Goal: Information Seeking & Learning: Learn about a topic

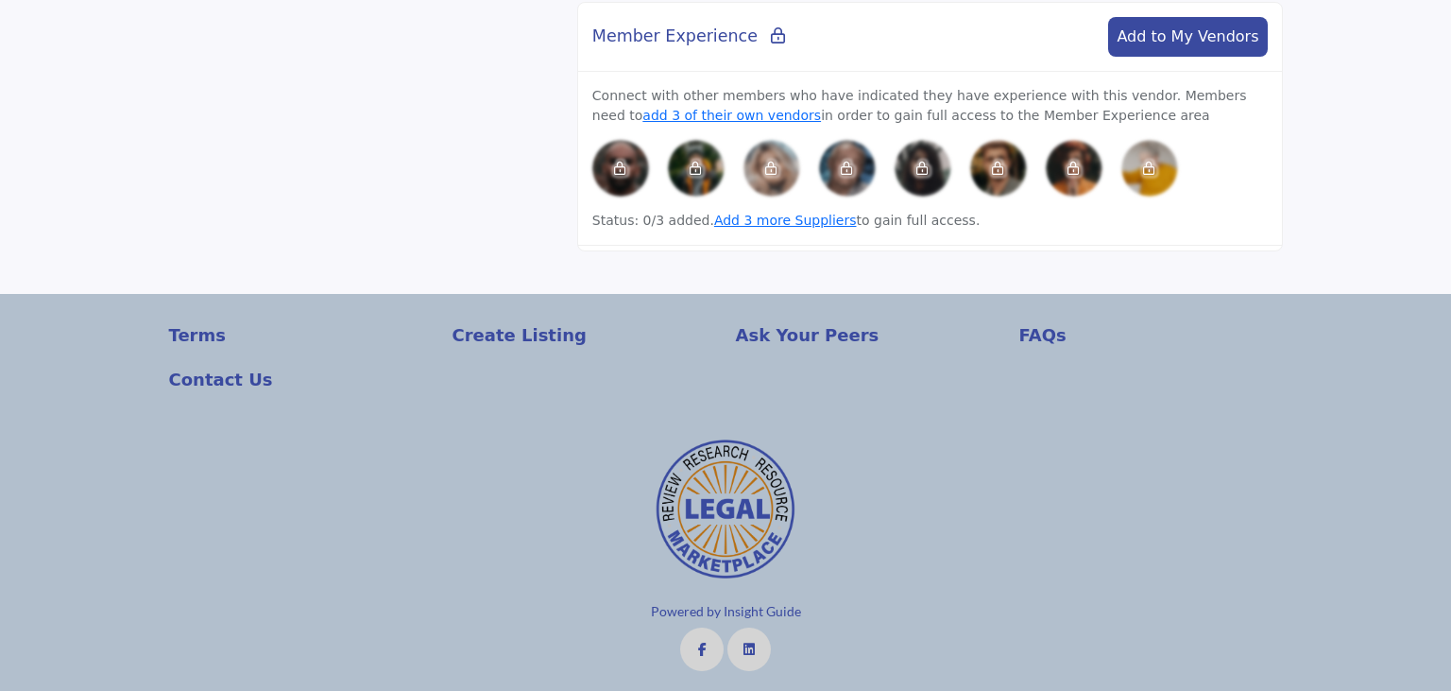
scroll to position [527, 0]
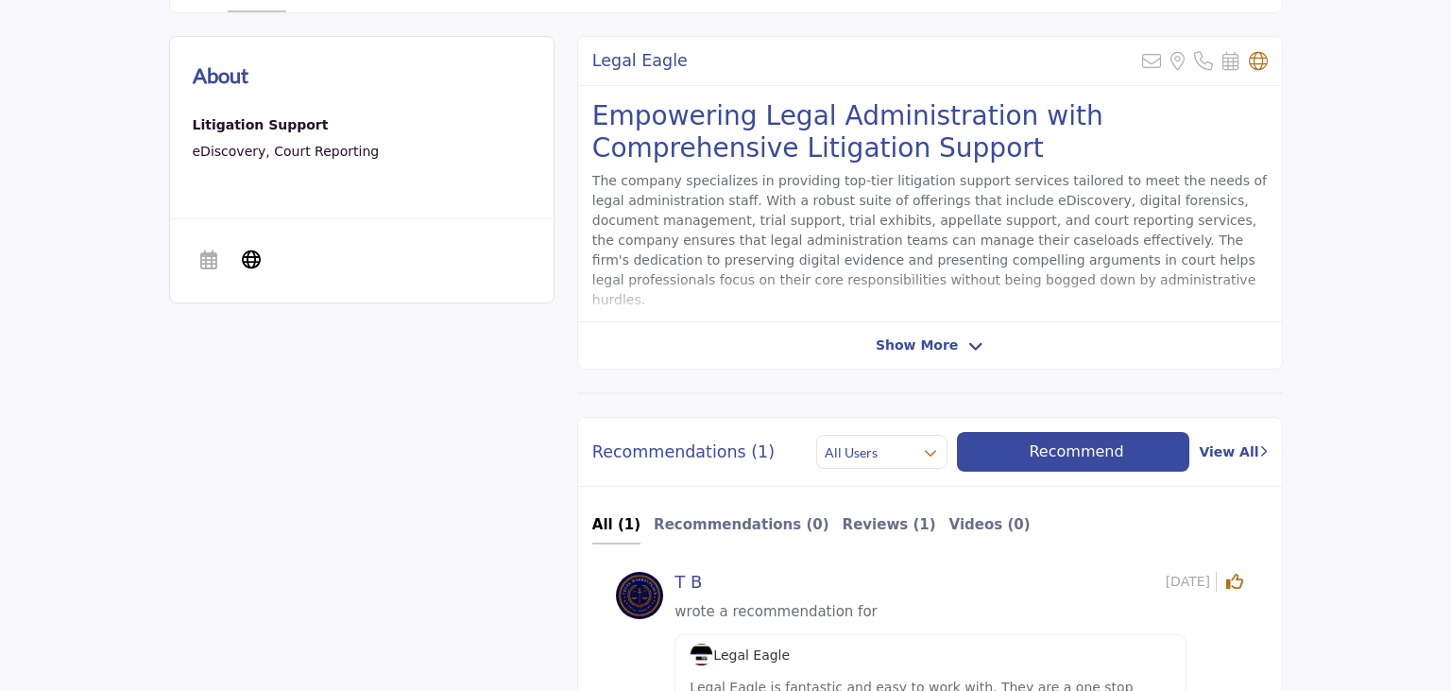
drag, startPoint x: 312, startPoint y: 484, endPoint x: 308, endPoint y: 472, distance: 12.0
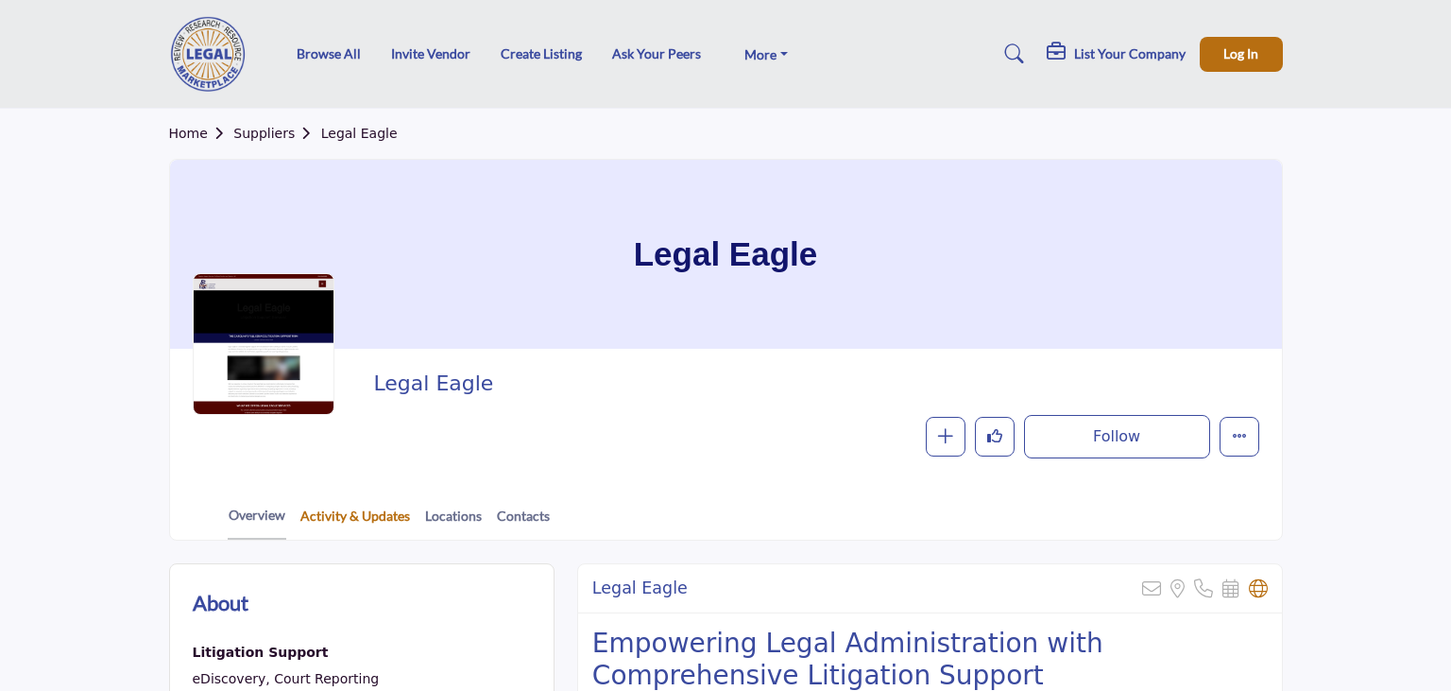
click at [392, 518] on link "Activity & Updates" at bounding box center [356, 522] width 112 height 33
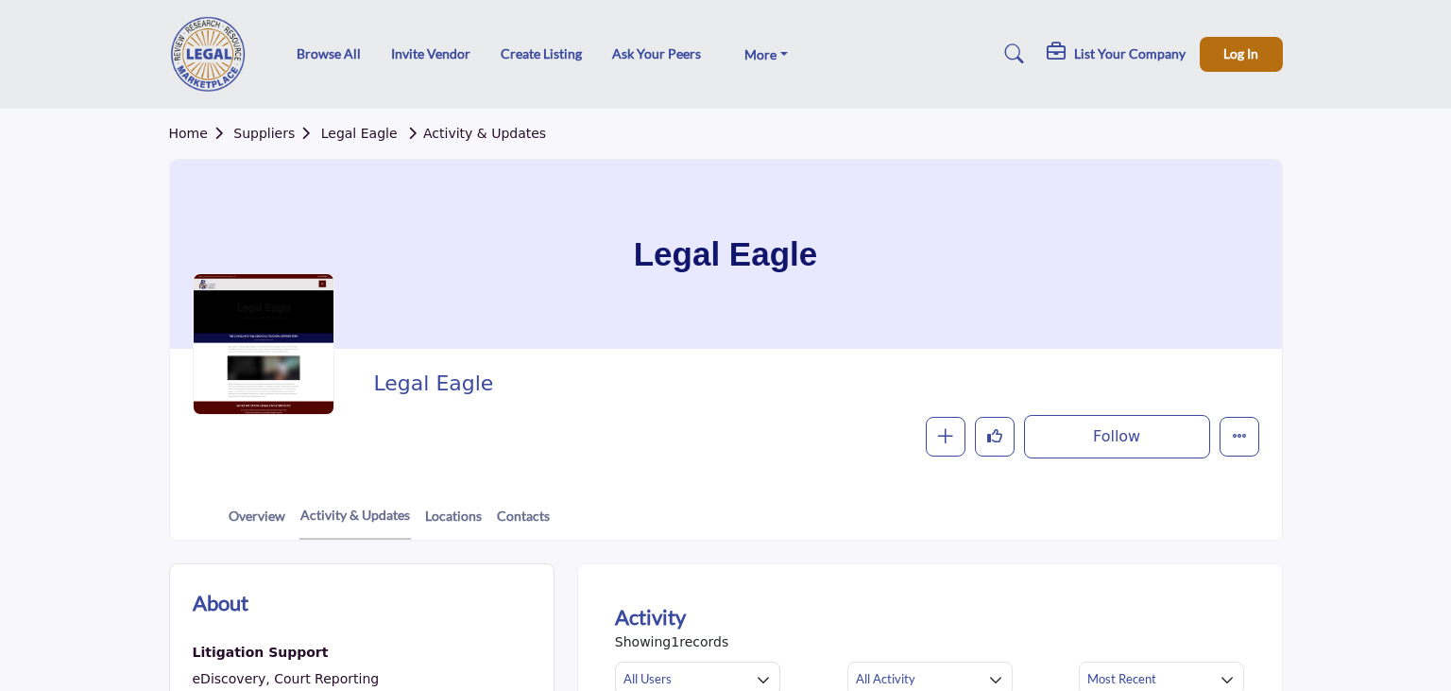
drag, startPoint x: 885, startPoint y: 300, endPoint x: 835, endPoint y: 193, distance: 118.8
click at [354, 137] on link "Legal Eagle" at bounding box center [359, 133] width 77 height 15
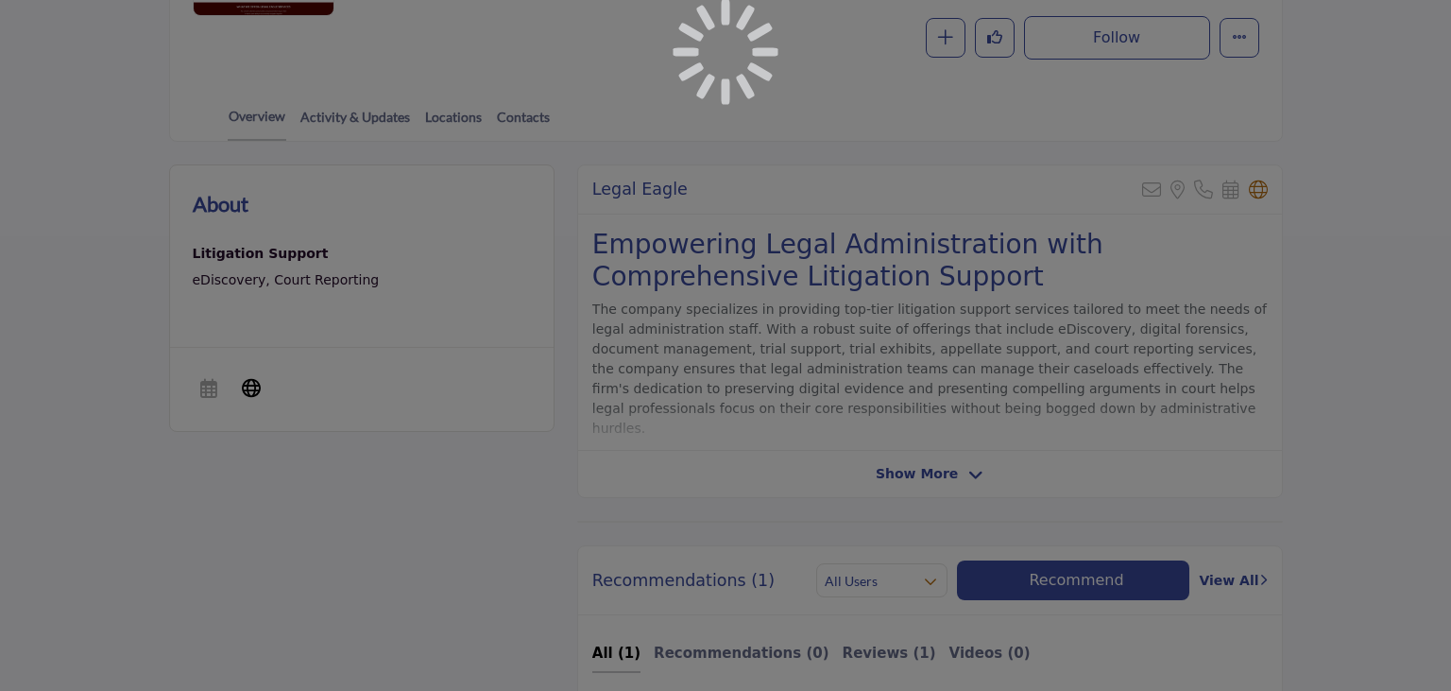
scroll to position [399, 0]
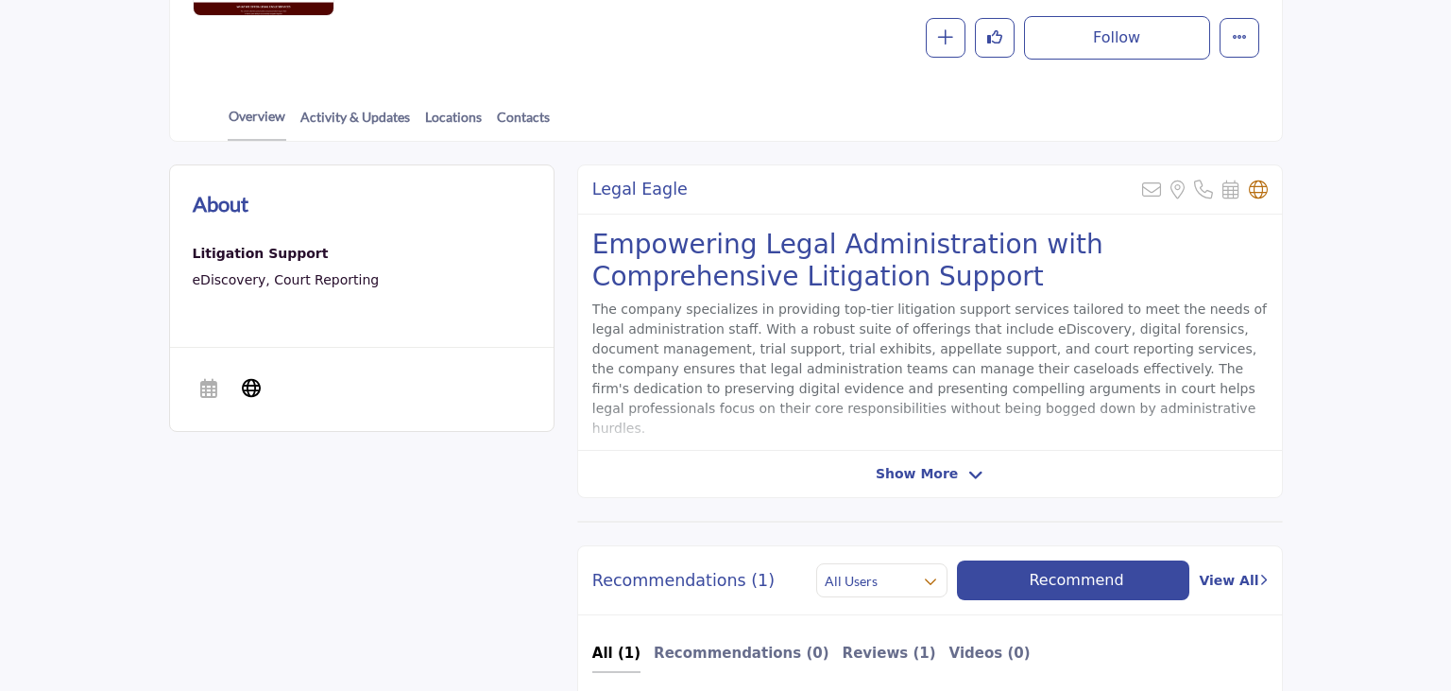
click at [949, 468] on span "Show More" at bounding box center [917, 474] width 82 height 20
